Goal: Task Accomplishment & Management: Complete application form

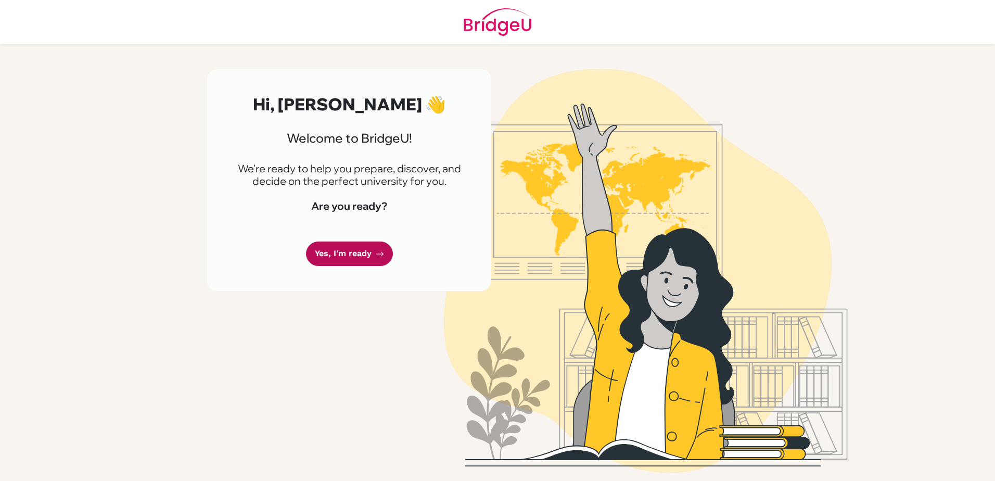
click at [354, 251] on link "Yes, I'm ready" at bounding box center [349, 253] width 87 height 24
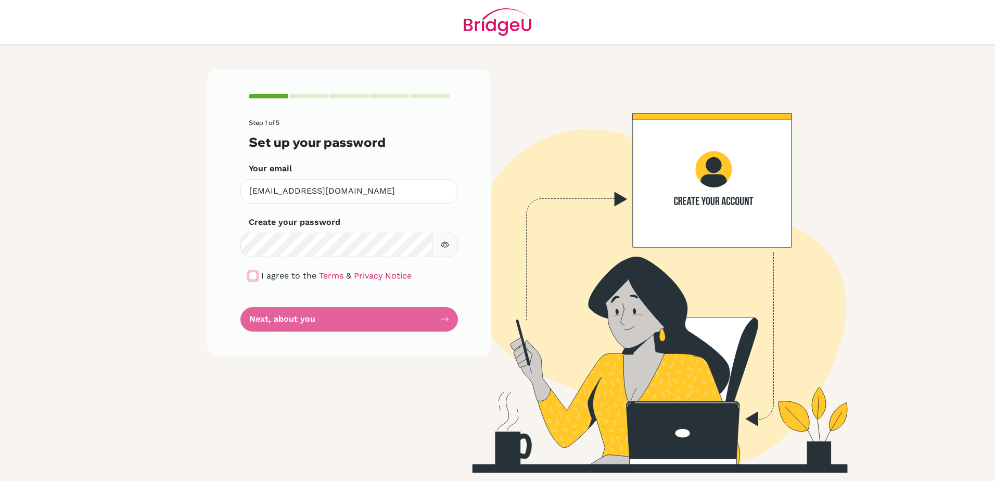
click at [256, 274] on input "checkbox" at bounding box center [253, 276] width 8 height 8
checkbox input "true"
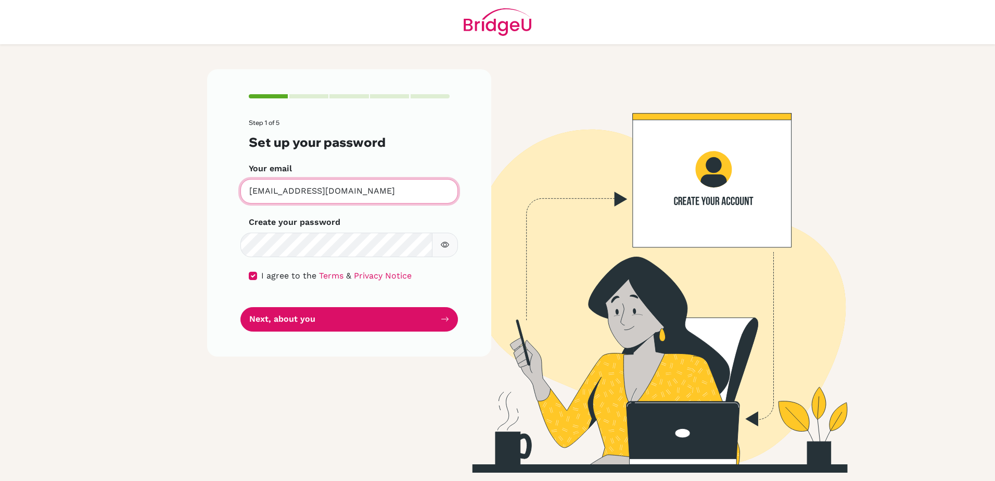
click at [332, 194] on input "[EMAIL_ADDRESS][DOMAIN_NAME]" at bounding box center [348, 191] width 217 height 24
type input "[EMAIL_ADDRESS][DOMAIN_NAME]"
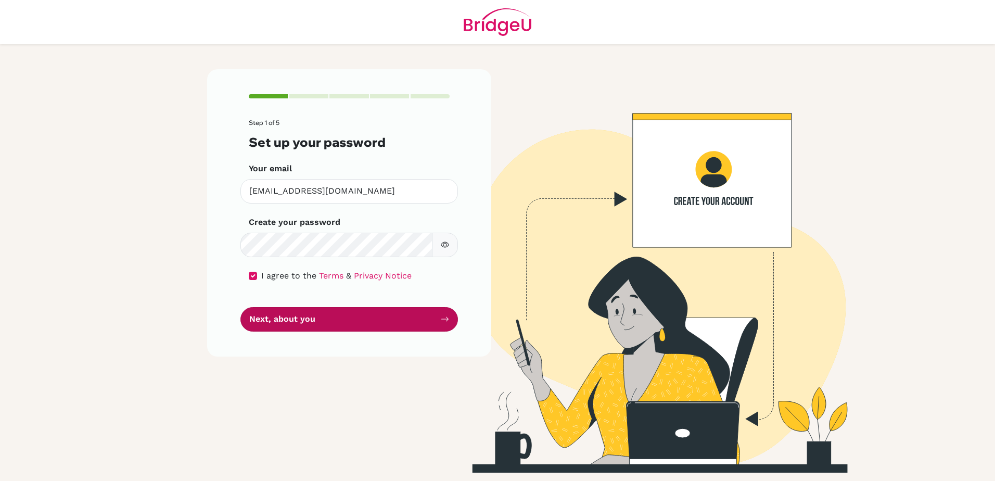
click at [376, 321] on button "Next, about you" at bounding box center [348, 319] width 217 height 24
